Goal: Task Accomplishment & Management: Manage account settings

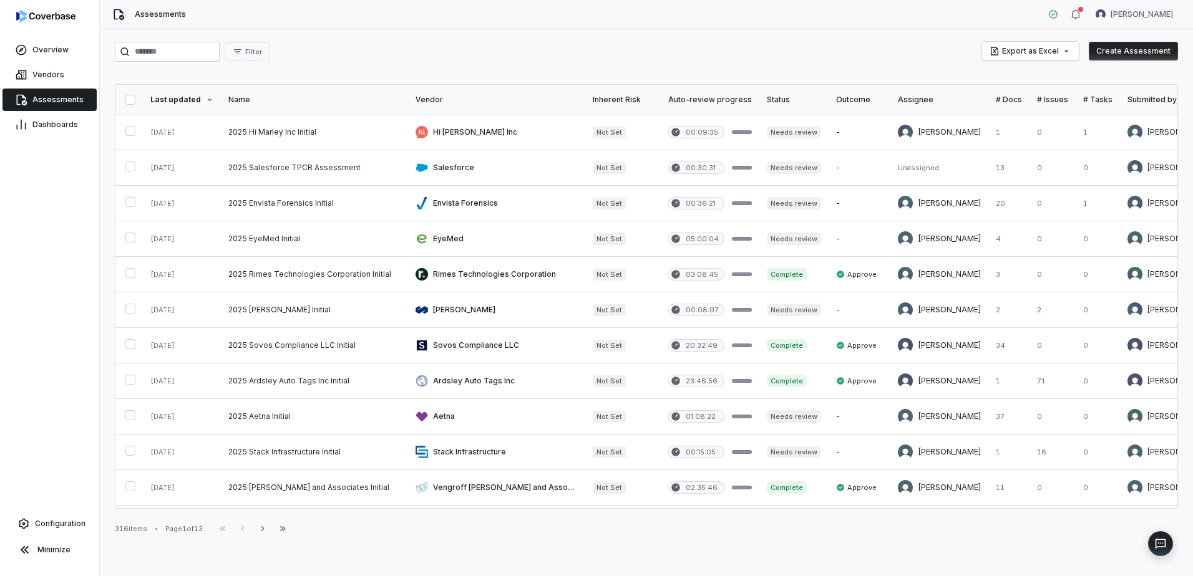
click at [53, 90] on link "Assessments" at bounding box center [49, 100] width 94 height 22
click at [61, 108] on link "Assessments" at bounding box center [49, 100] width 94 height 22
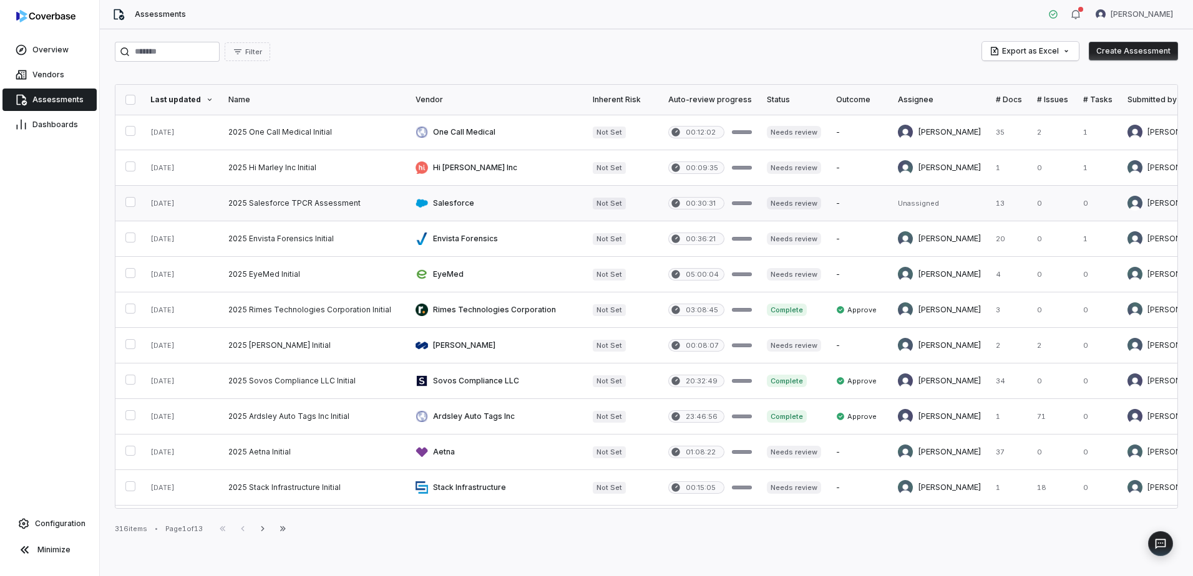
click at [322, 208] on link at bounding box center [314, 203] width 187 height 35
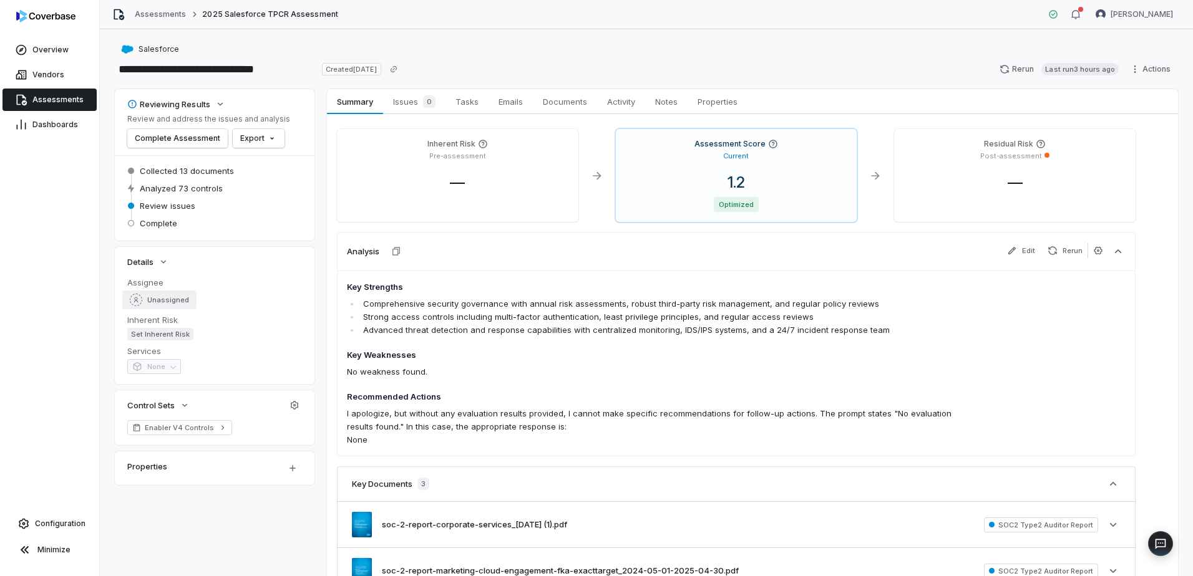
click at [168, 297] on span "Unassigned" at bounding box center [168, 300] width 42 height 9
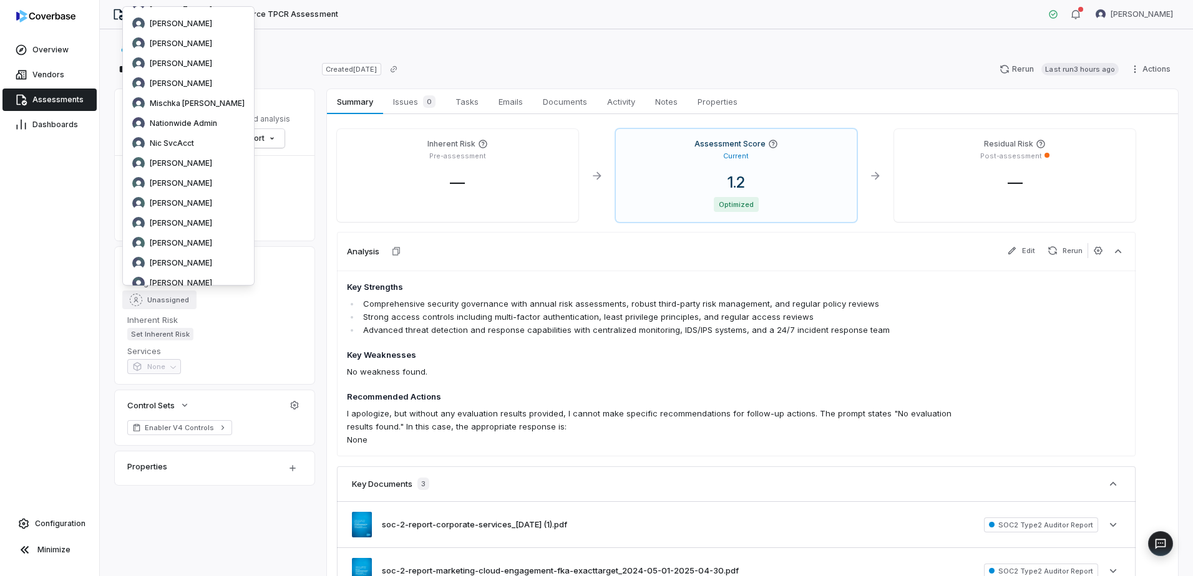
scroll to position [187, 0]
click at [194, 221] on span "[PERSON_NAME]" at bounding box center [181, 221] width 62 height 10
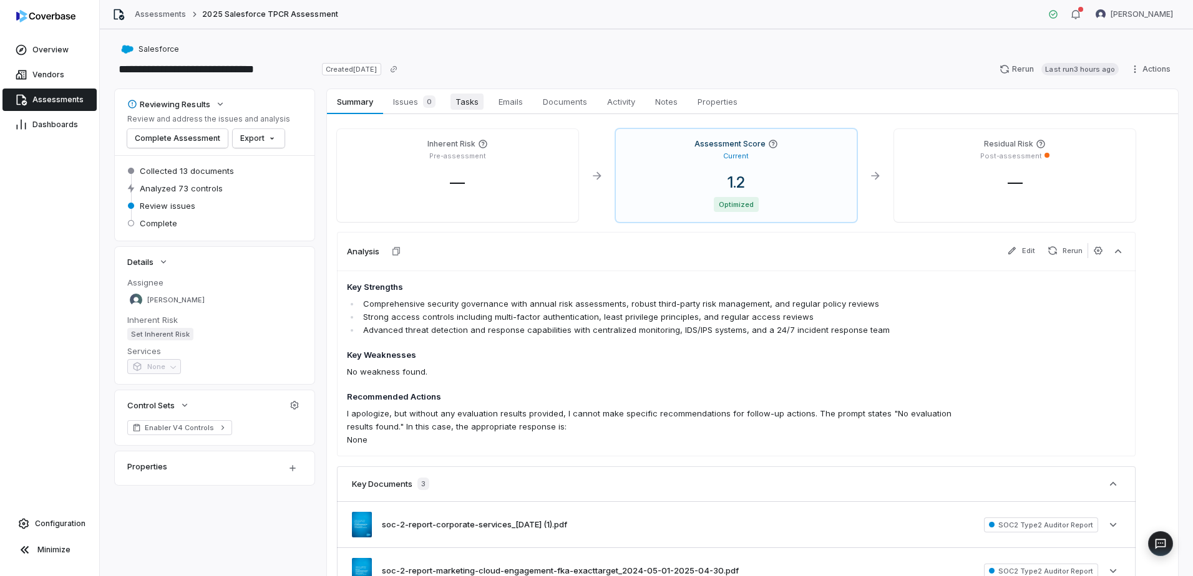
click at [473, 101] on span "Tasks" at bounding box center [466, 102] width 33 height 16
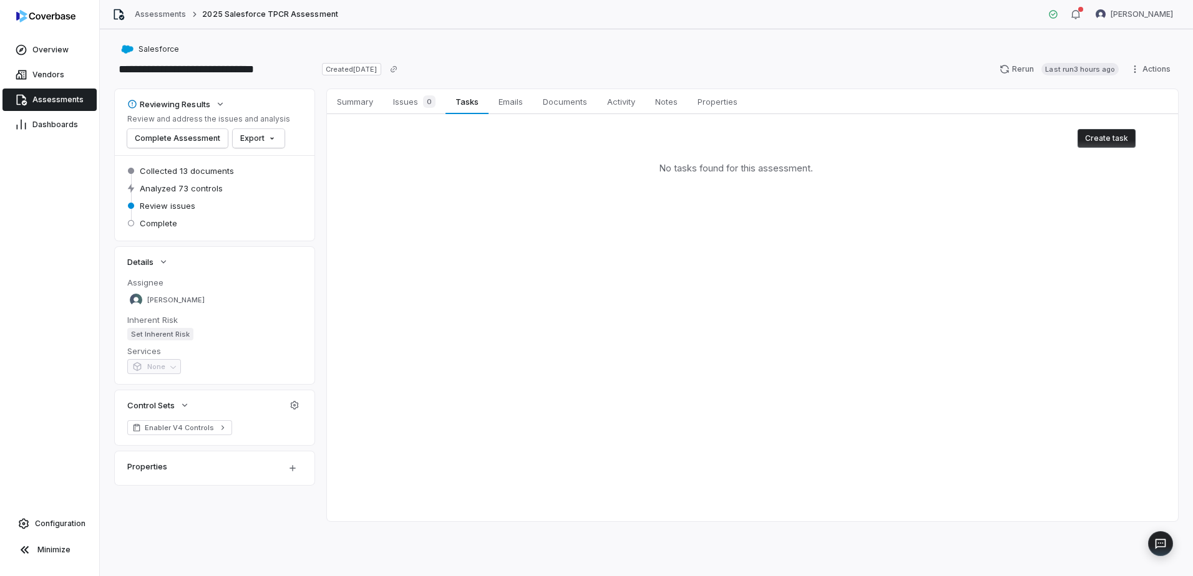
click at [1140, 132] on div "Create task No tasks found for this assessment." at bounding box center [752, 158] width 851 height 89
click at [1120, 132] on button "Create task" at bounding box center [1106, 138] width 58 height 19
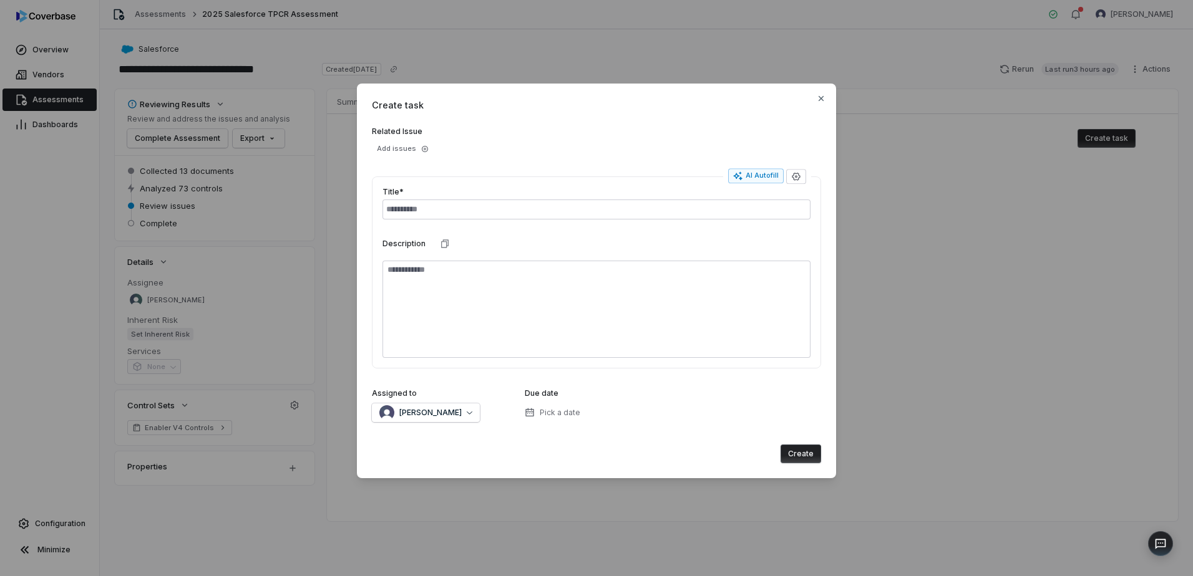
click at [457, 204] on input "text" at bounding box center [596, 210] width 428 height 20
type input "*"
type input "**********"
click at [453, 414] on span "[PERSON_NAME]" at bounding box center [430, 413] width 62 height 10
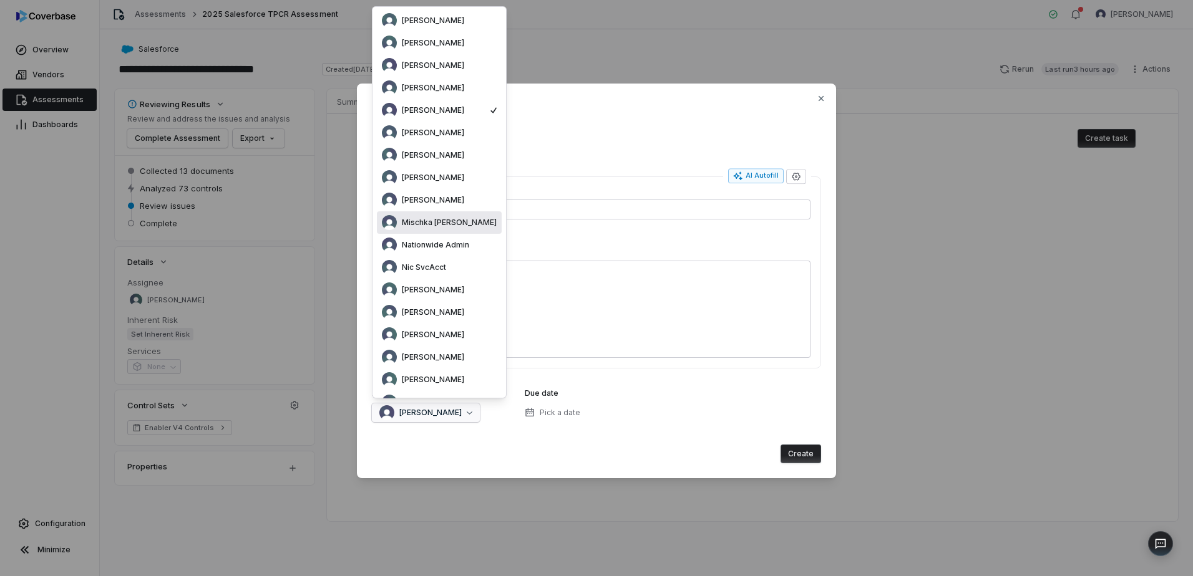
scroll to position [162, 0]
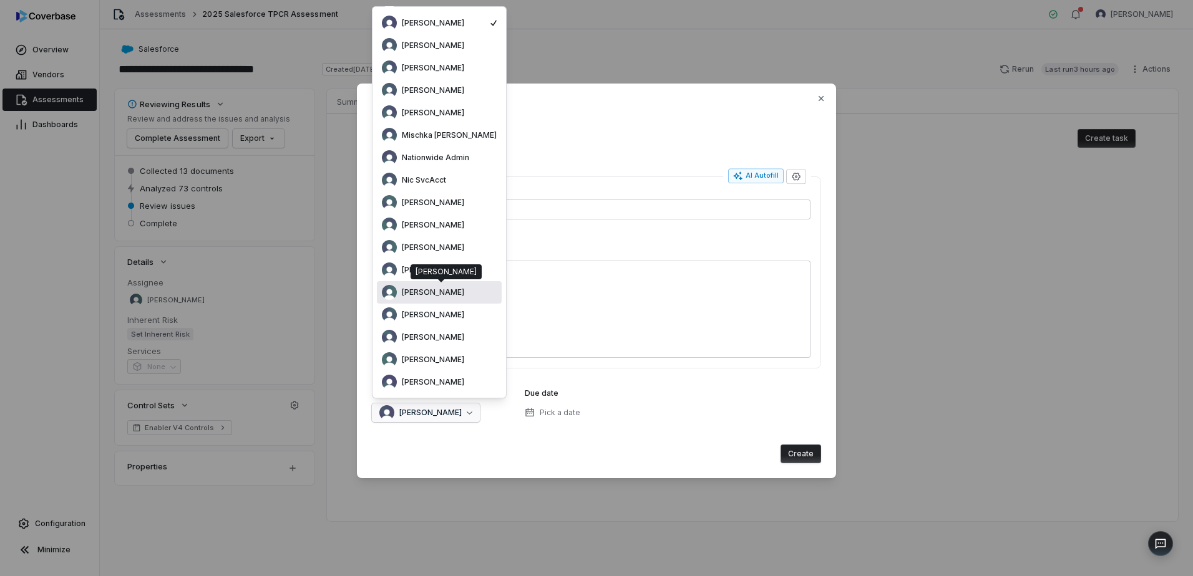
click at [442, 288] on span "[PERSON_NAME]" at bounding box center [433, 293] width 62 height 10
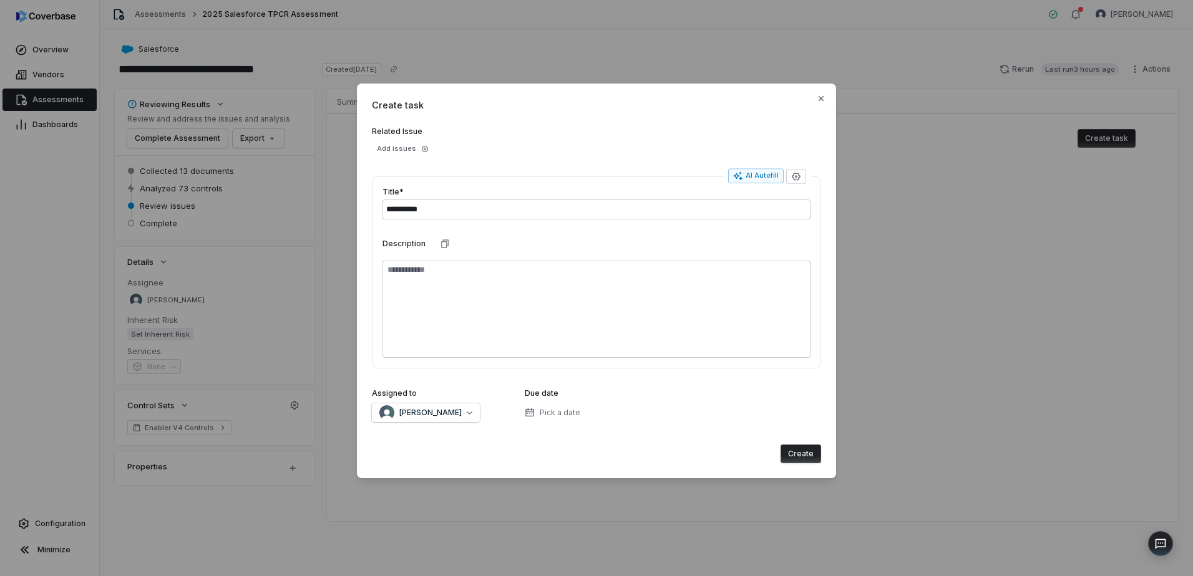
click at [812, 454] on button "Create" at bounding box center [800, 454] width 41 height 19
type textarea "*"
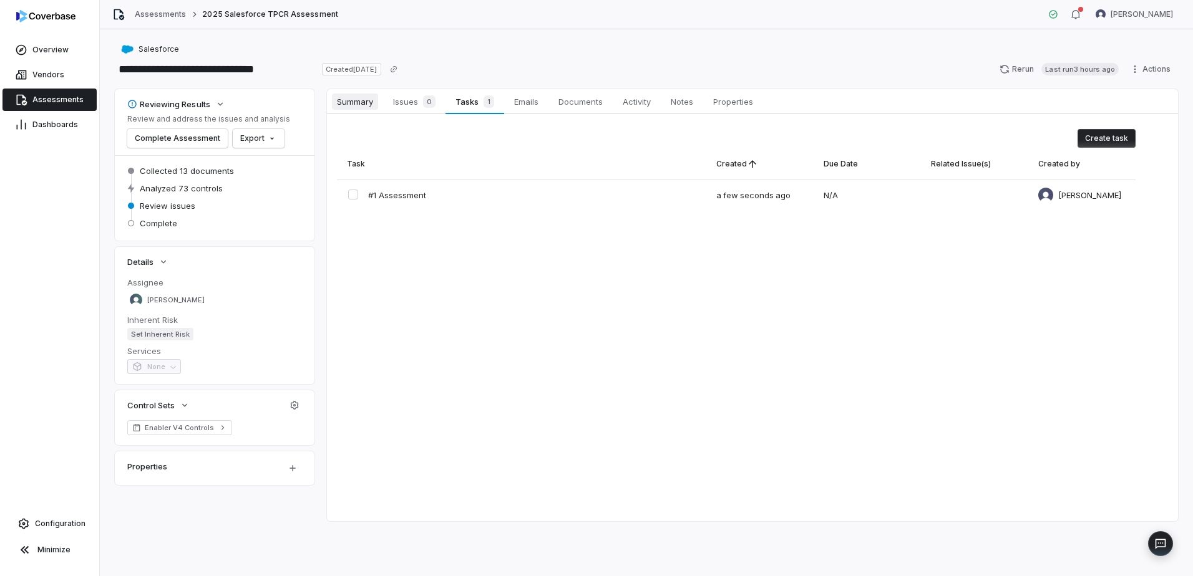
click at [362, 101] on span "Summary" at bounding box center [355, 102] width 46 height 16
